Goal: Task Accomplishment & Management: Complete application form

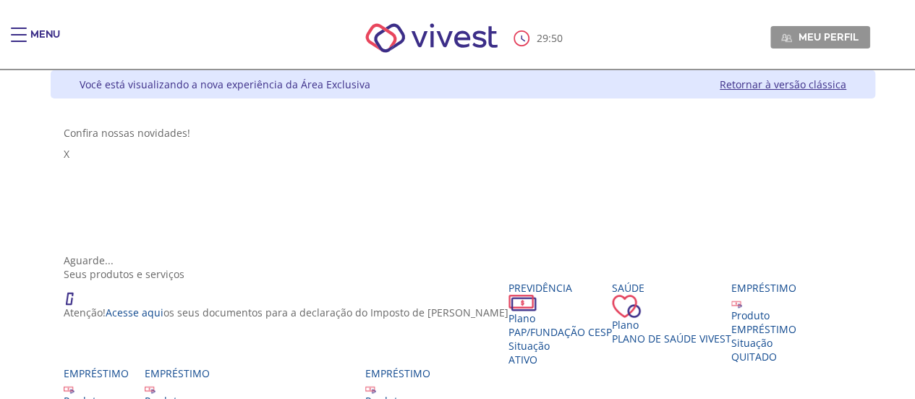
click at [18, 31] on div "Main header" at bounding box center [19, 41] width 16 height 29
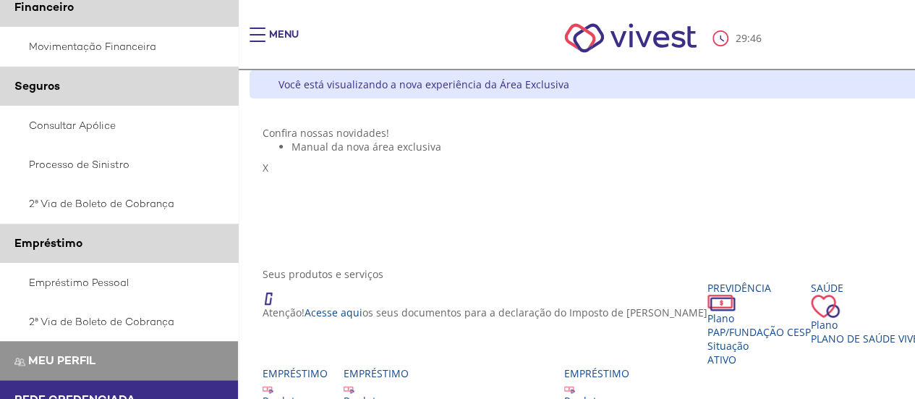
scroll to position [380, 0]
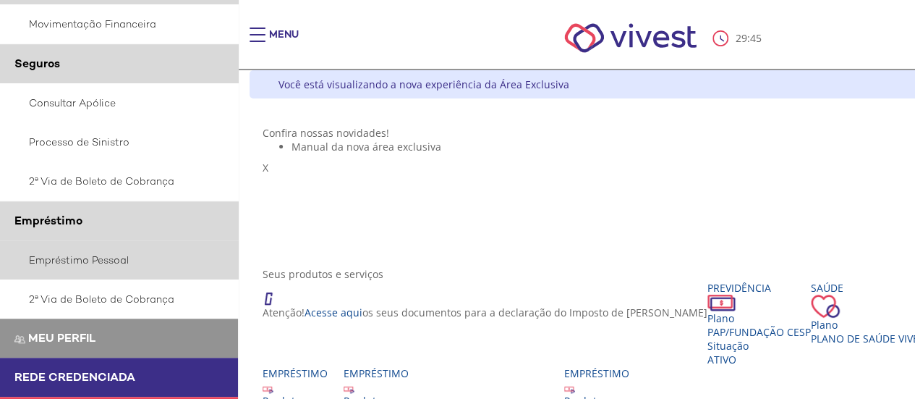
click at [126, 263] on link "Empréstimo Pessoal" at bounding box center [119, 259] width 239 height 39
click at [101, 259] on link "Empréstimo Pessoal" at bounding box center [119, 259] width 239 height 39
